Goal: Information Seeking & Learning: Learn about a topic

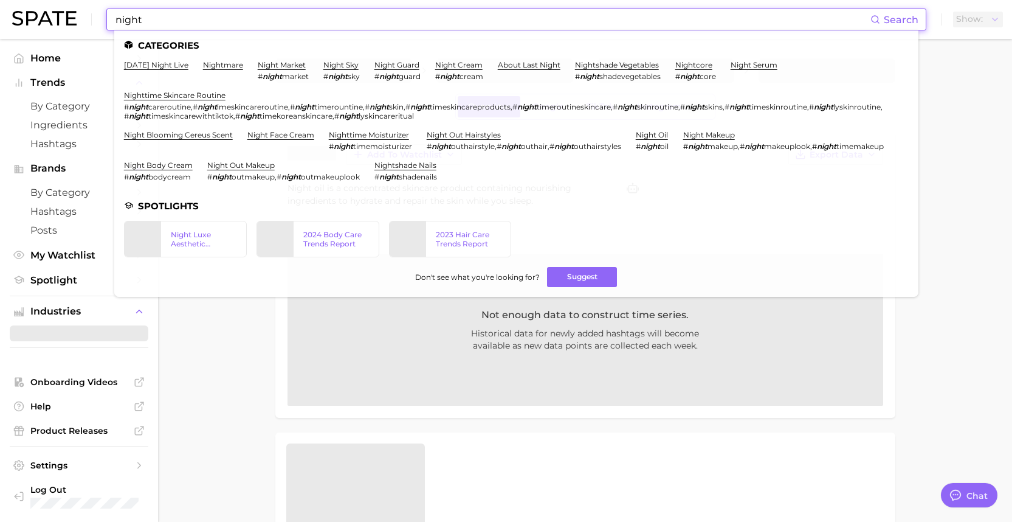
click at [159, 16] on input "night" at bounding box center [492, 19] width 756 height 21
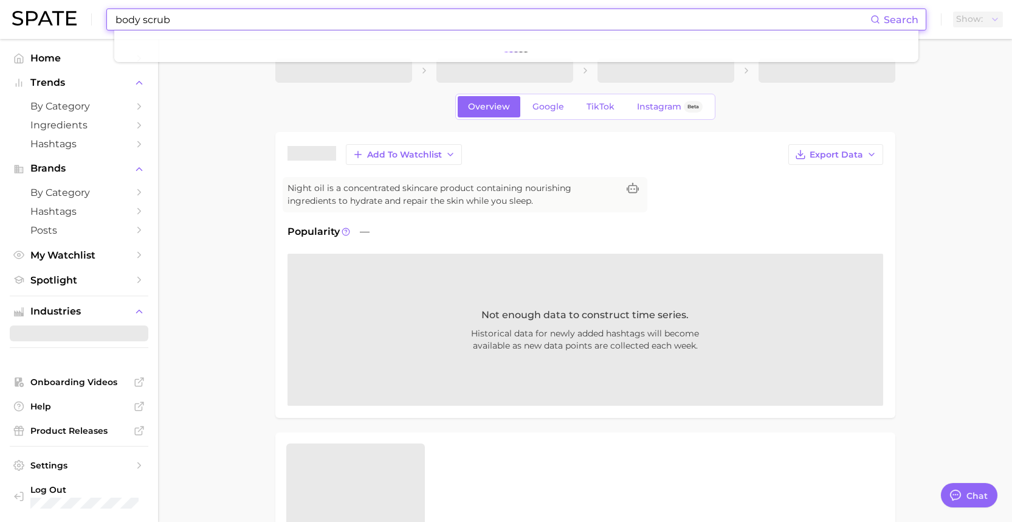
type input "body scrub"
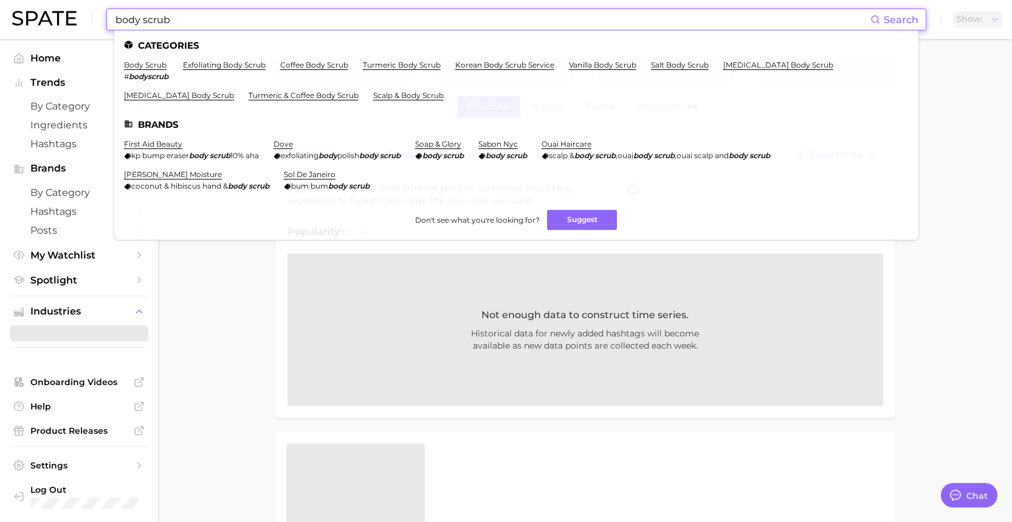
click at [146, 69] on li "body scrub # bodyscrub" at bounding box center [146, 70] width 44 height 21
click at [148, 67] on link "body scrub" at bounding box center [145, 64] width 43 height 9
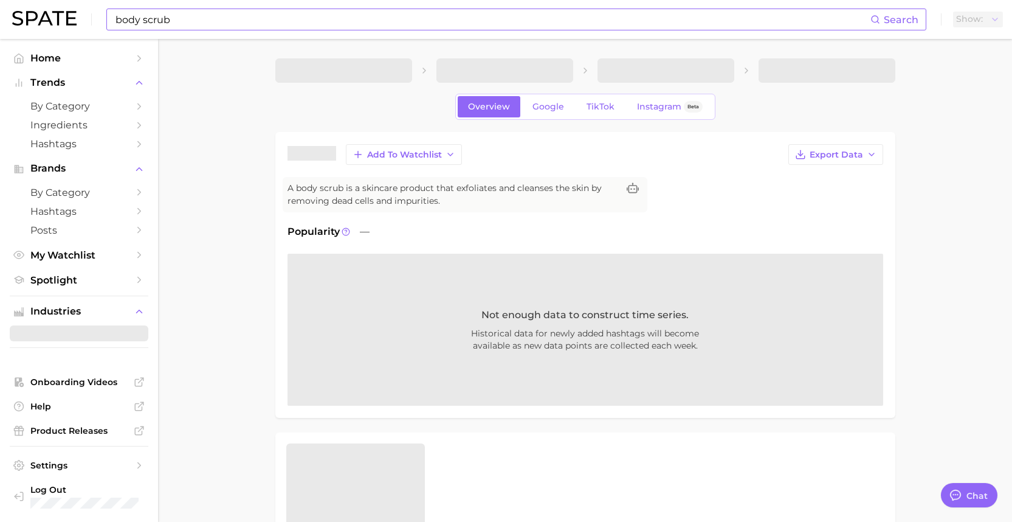
click at [182, 22] on input "body scrub" at bounding box center [492, 19] width 756 height 21
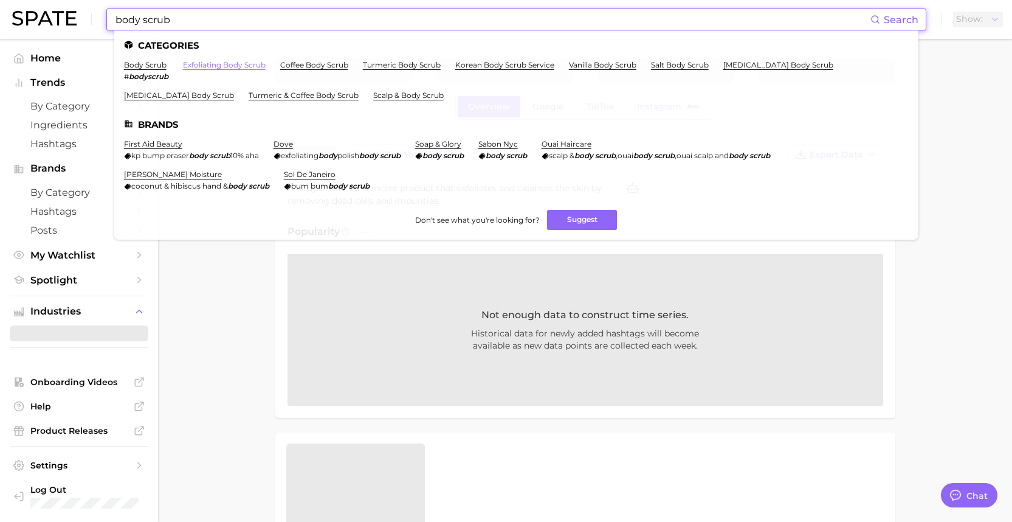
click at [209, 63] on link "exfoliating body scrub" at bounding box center [224, 64] width 83 height 9
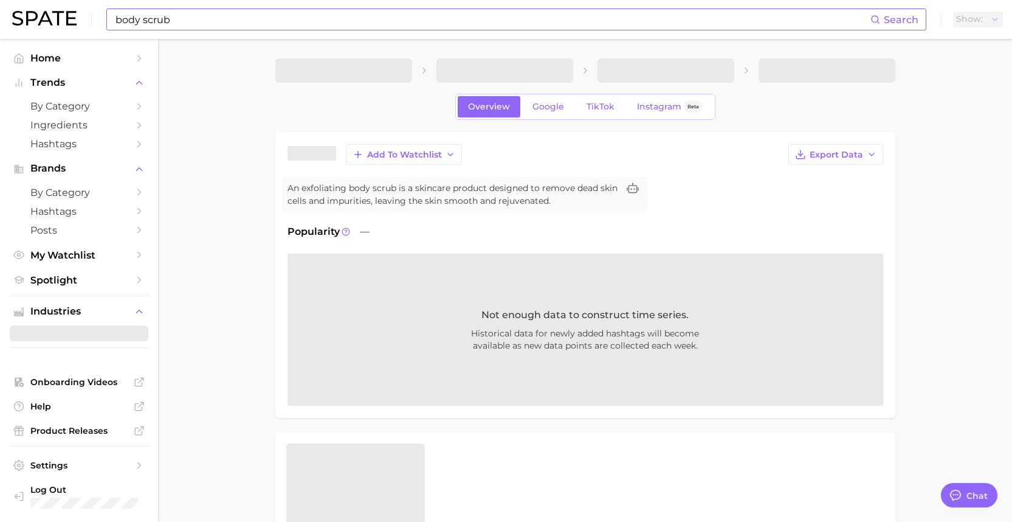
click at [192, 9] on div "body scrub Search Show" at bounding box center [506, 19] width 988 height 39
click at [191, 15] on input "body scrub" at bounding box center [492, 19] width 756 height 21
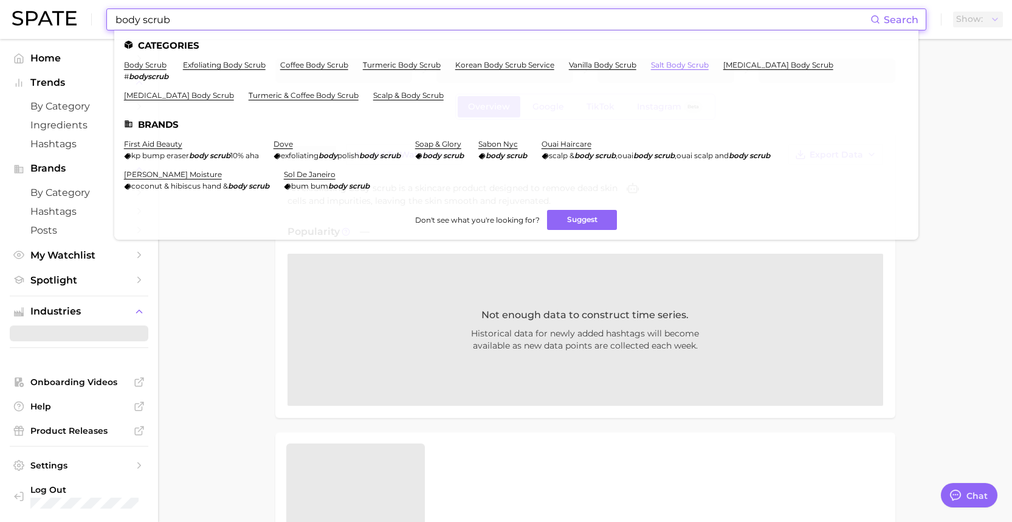
click at [684, 66] on link "salt body scrub" at bounding box center [680, 64] width 58 height 9
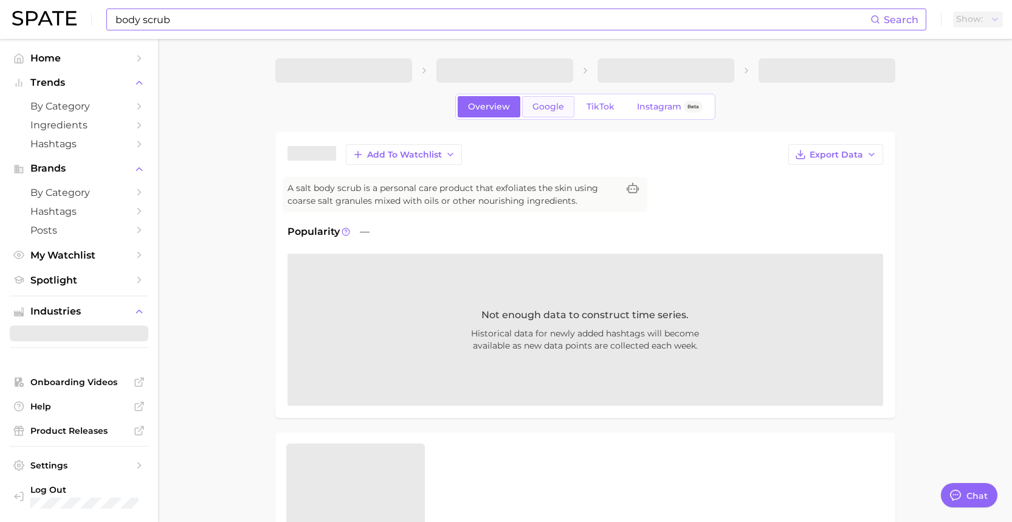
click at [549, 104] on span "Google" at bounding box center [548, 107] width 32 height 10
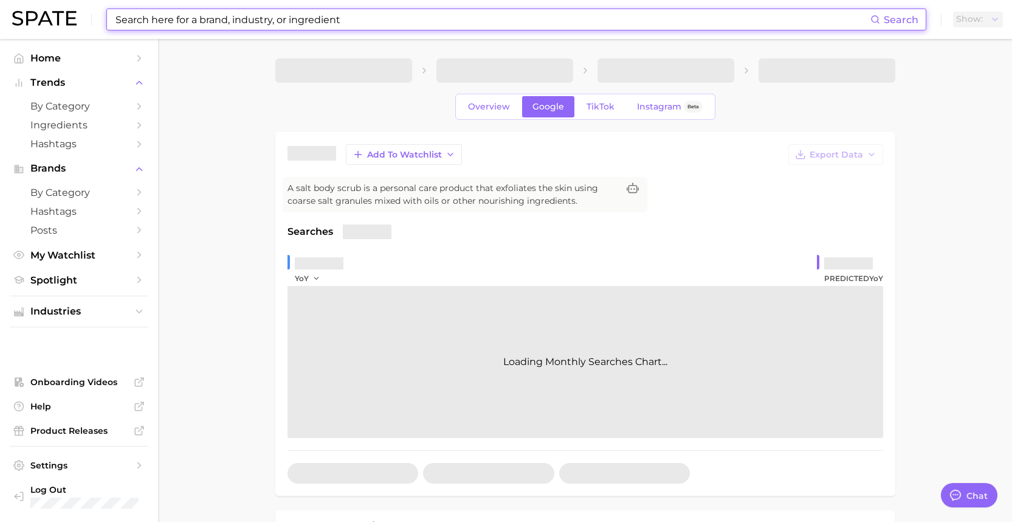
click at [213, 19] on input at bounding box center [492, 19] width 756 height 21
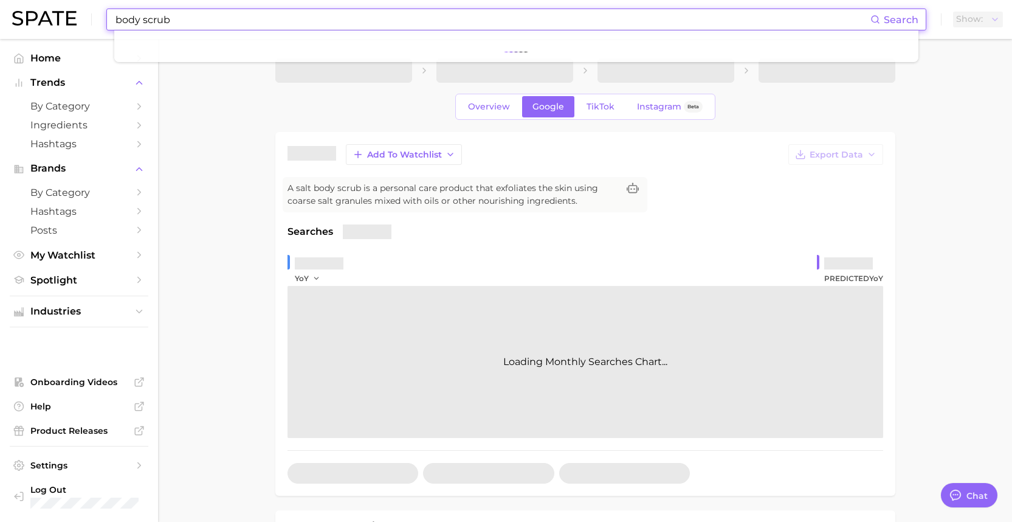
click at [159, 22] on input "body scrub" at bounding box center [492, 19] width 756 height 21
type input "body scrub"
